Goal: Navigation & Orientation: Find specific page/section

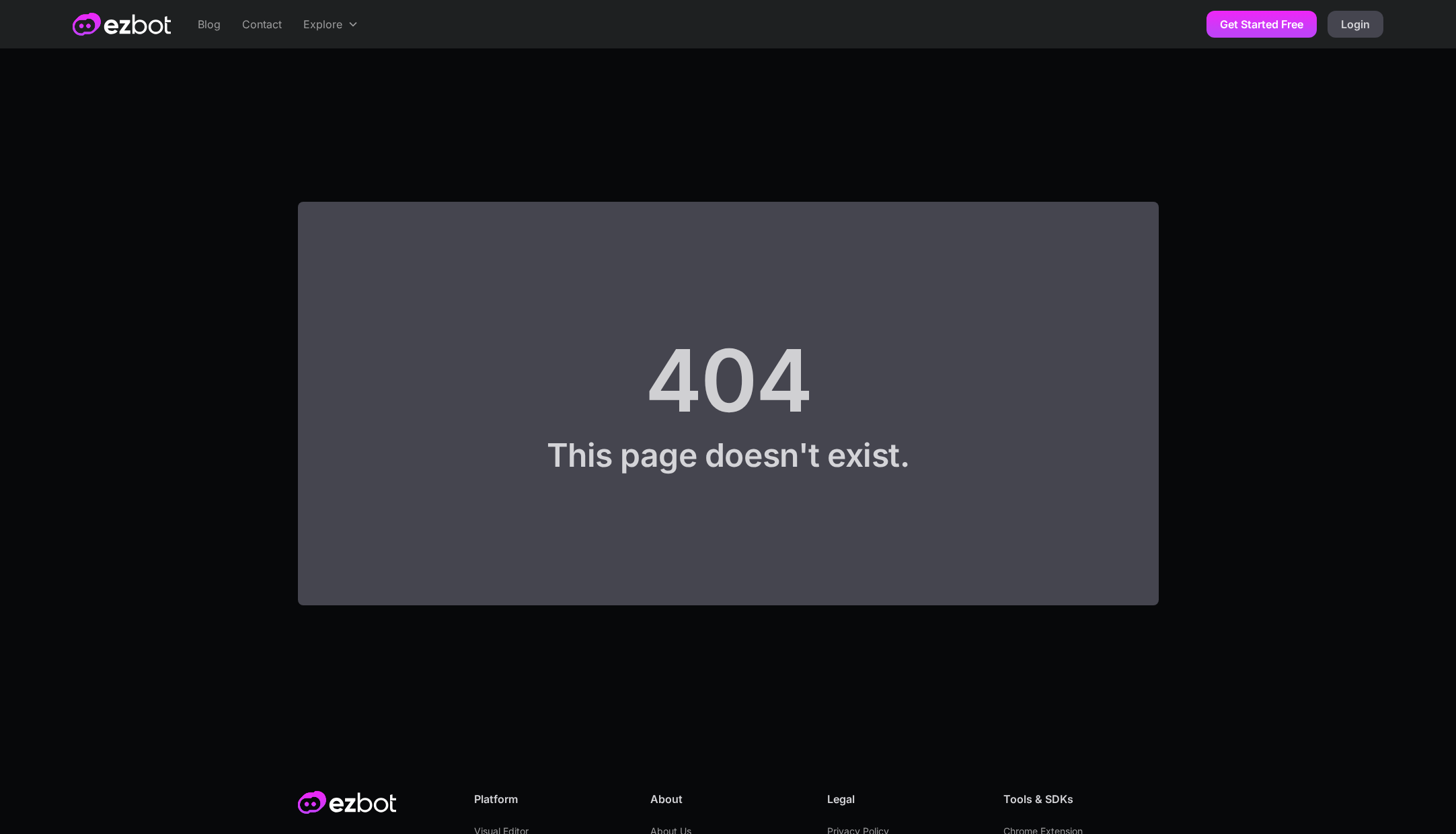
click at [98, 22] on img "home" at bounding box center [122, 24] width 98 height 23
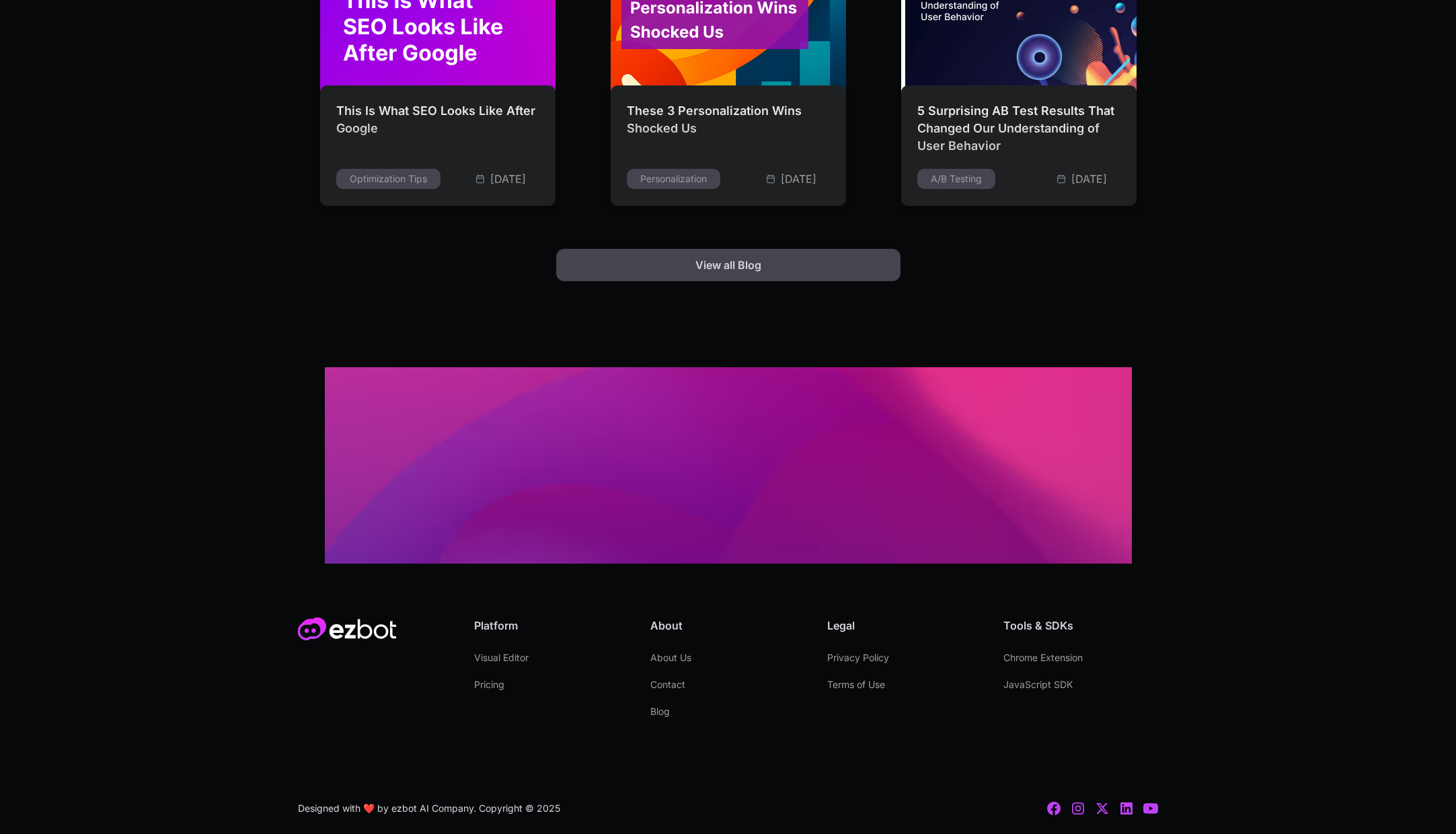
scroll to position [3572, 0]
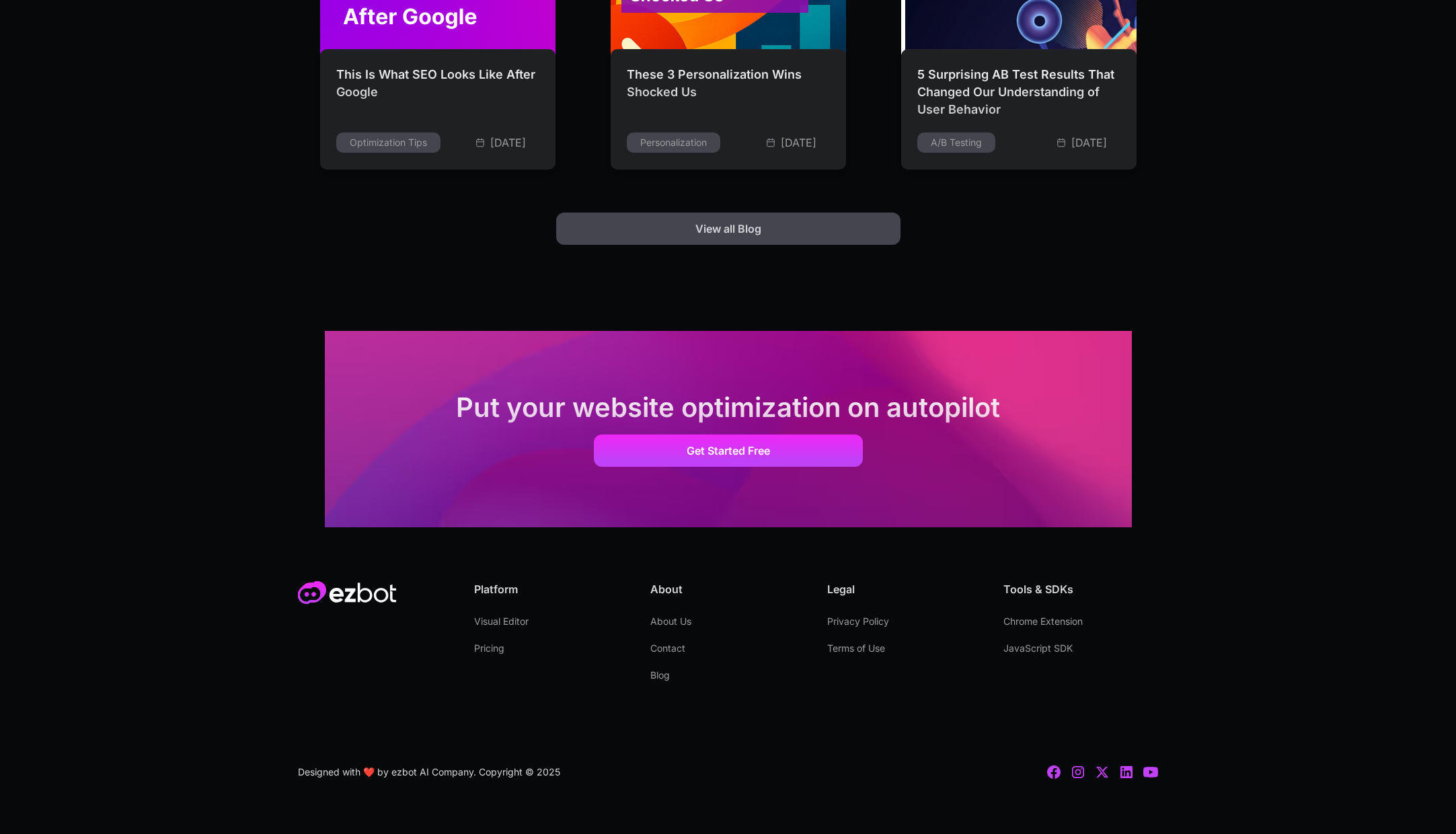
click at [467, 651] on div "Platform Visual Editor Pricing About About Us Contact Blog Legal Privacy Policy…" at bounding box center [728, 635] width 861 height 108
click at [495, 650] on link "Pricing" at bounding box center [488, 649] width 30 height 27
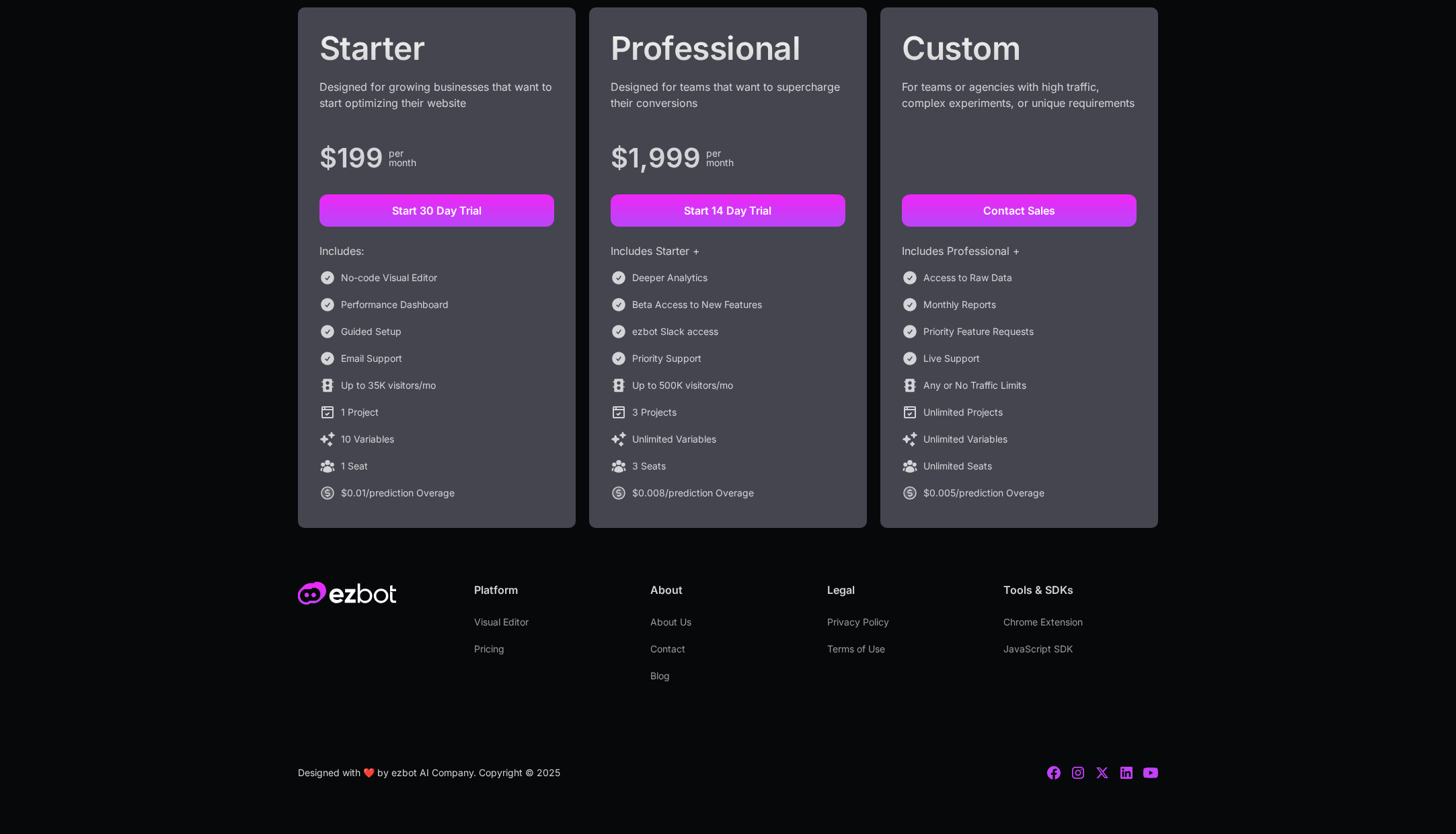
scroll to position [244, 0]
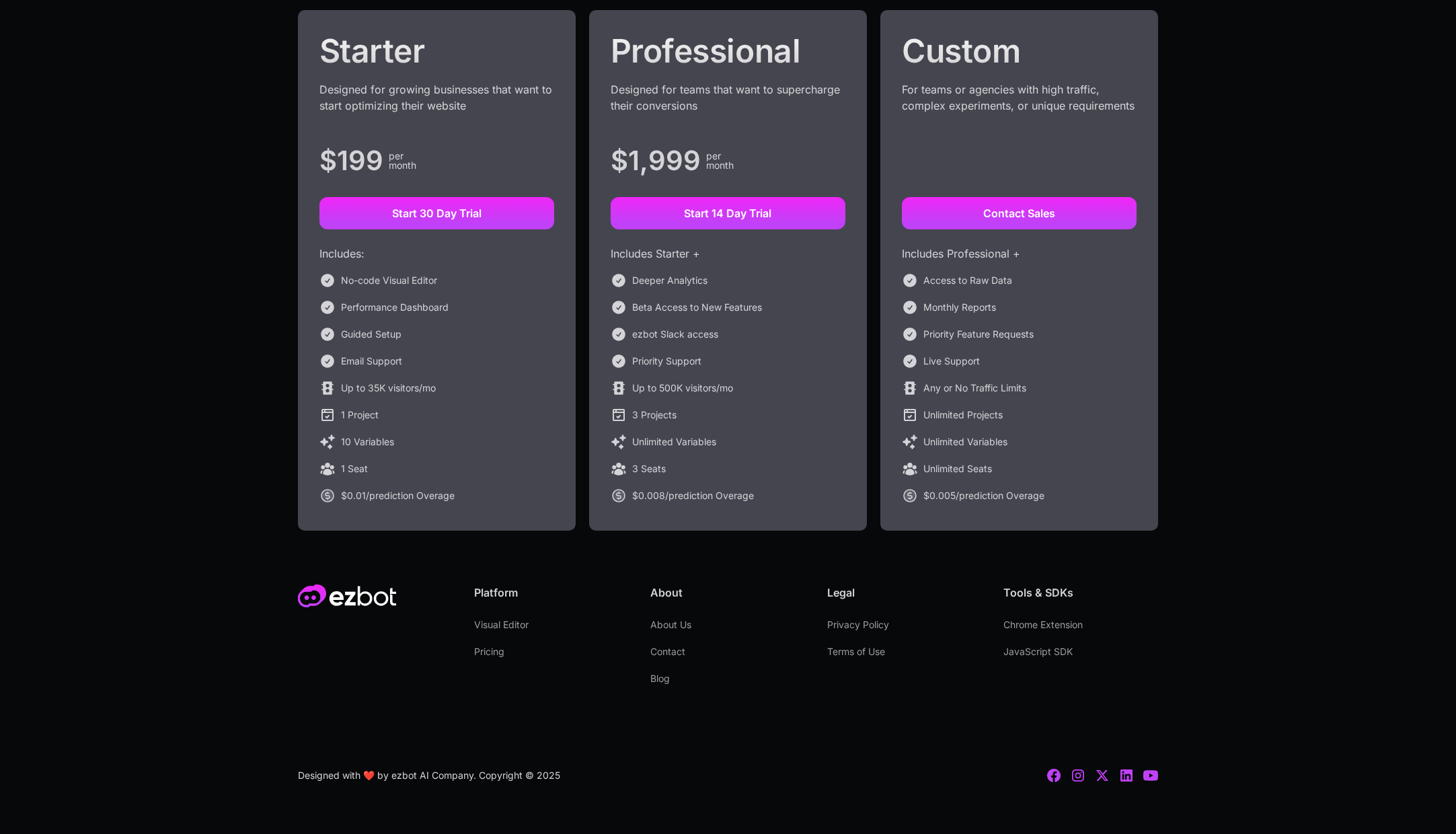
click at [678, 625] on link "About Us" at bounding box center [671, 625] width 41 height 27
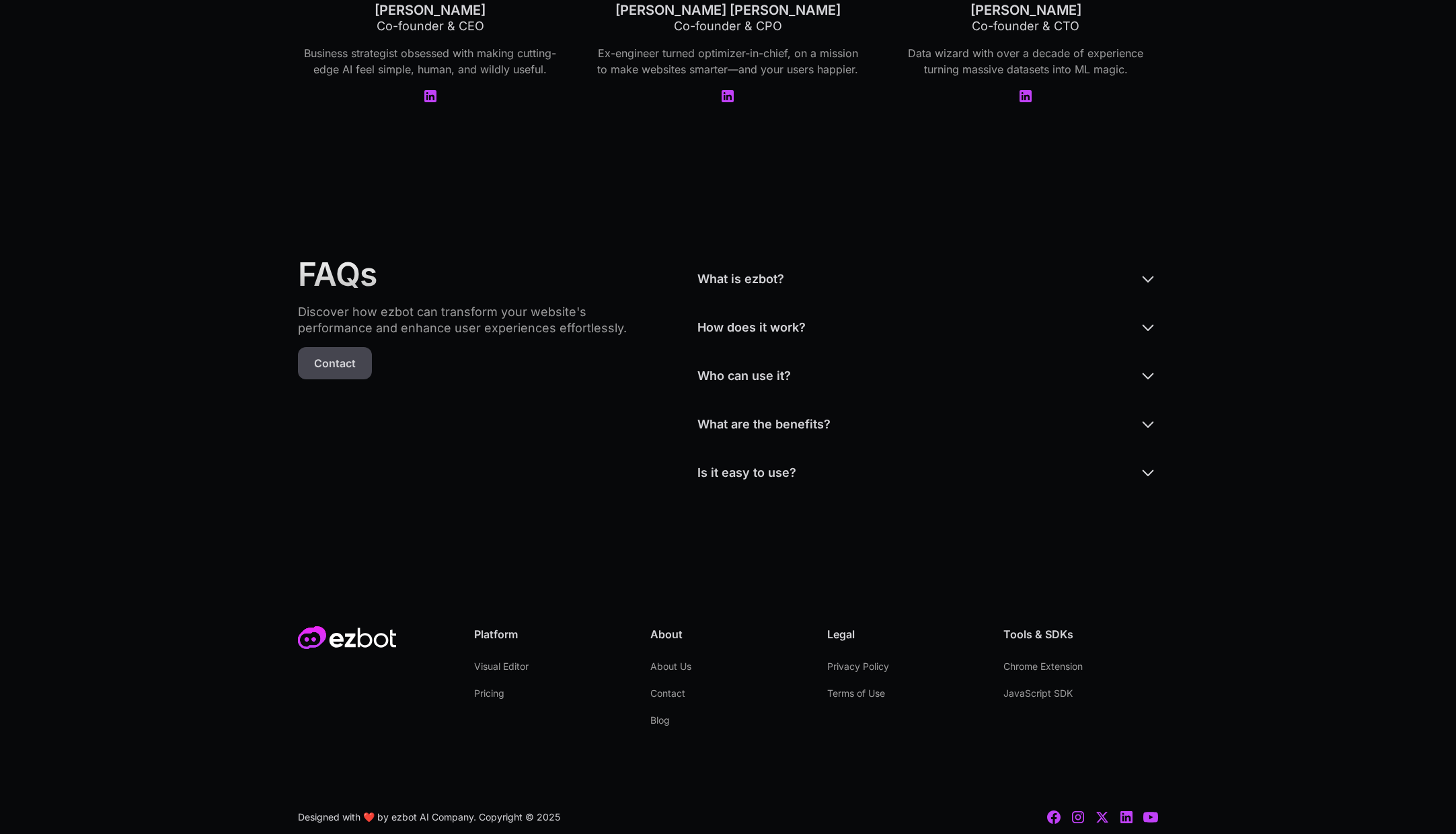
scroll to position [3195, 0]
